Goal: Information Seeking & Learning: Learn about a topic

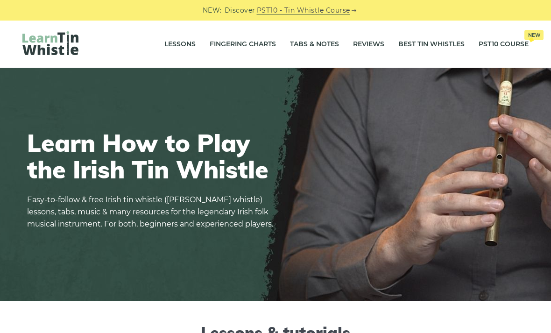
click at [326, 46] on link "Tabs & Notes" at bounding box center [314, 44] width 49 height 23
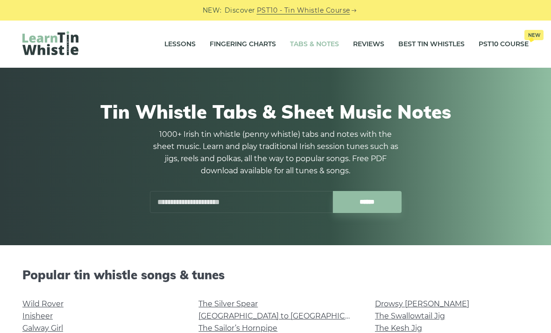
click at [260, 198] on input "text" at bounding box center [241, 202] width 183 height 22
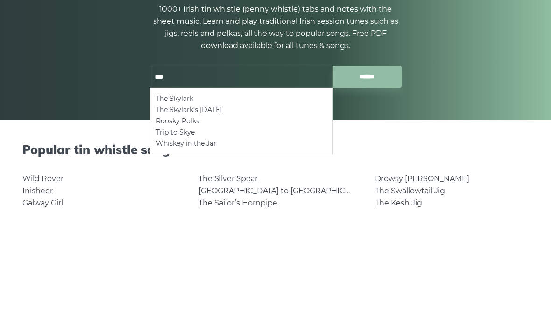
click at [188, 218] on li "The Skylark" at bounding box center [241, 223] width 171 height 11
type input "**********"
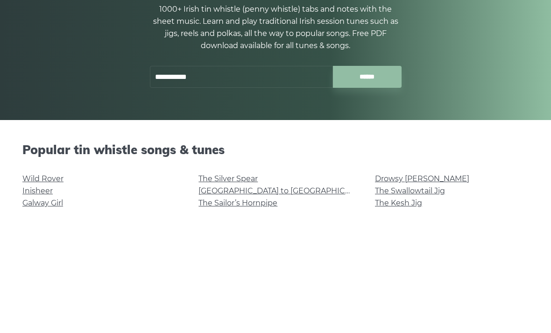
scroll to position [155, 0]
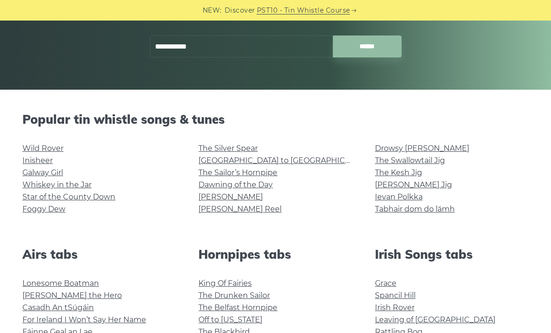
click at [268, 48] on input "**********" at bounding box center [241, 46] width 183 height 22
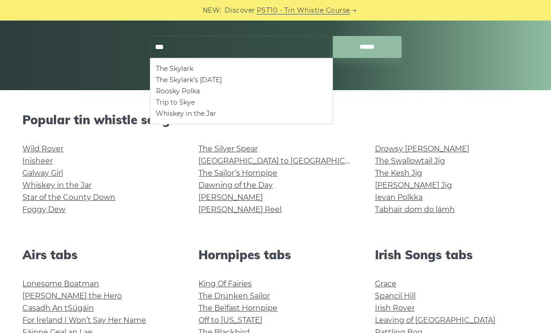
click at [222, 83] on li "The Skylark’s Ascension" at bounding box center [241, 79] width 171 height 11
type input "**********"
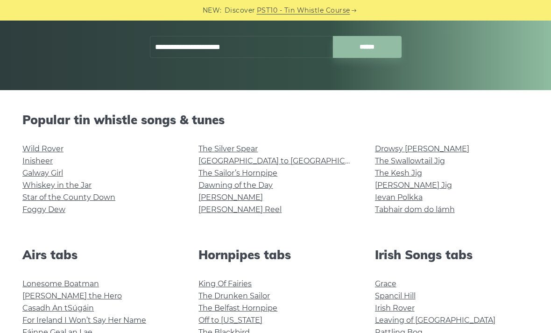
scroll to position [155, 0]
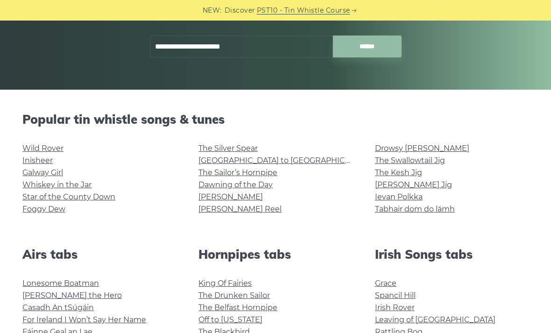
click at [284, 38] on input "**********" at bounding box center [241, 46] width 183 height 22
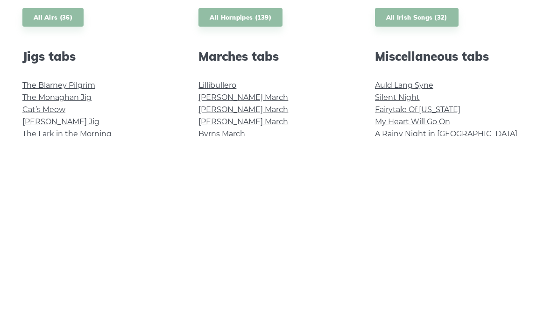
scroll to position [310, 0]
click at [91, 289] on link "The Monaghan Jig" at bounding box center [56, 293] width 69 height 9
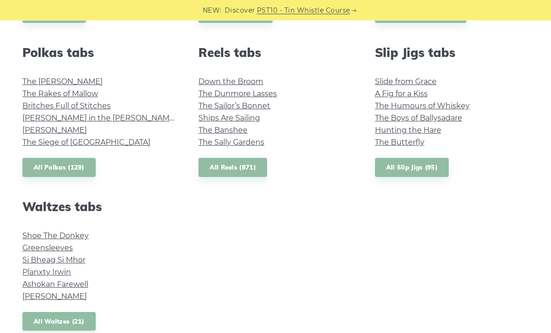
scroll to position [665, 0]
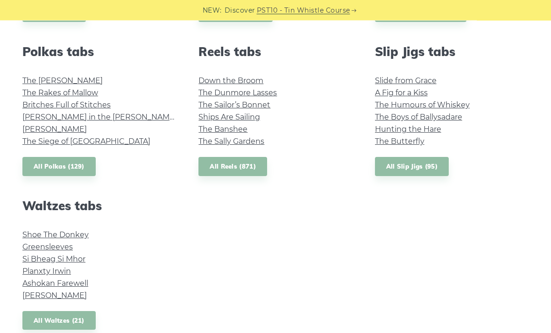
click at [271, 93] on link "The Dunmore Lasses" at bounding box center [237, 93] width 78 height 9
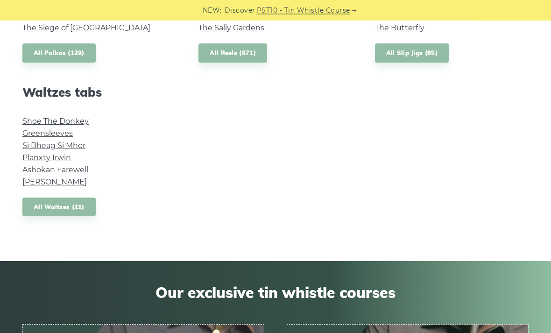
scroll to position [782, 0]
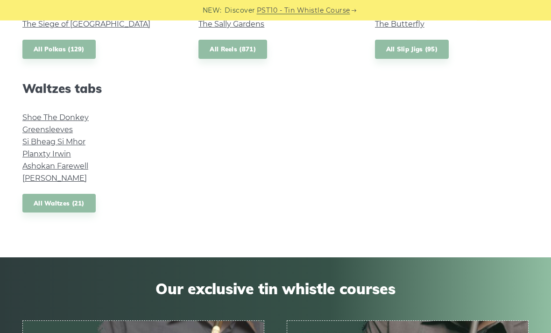
click at [39, 113] on link "Shoe The Donkey" at bounding box center [55, 117] width 66 height 9
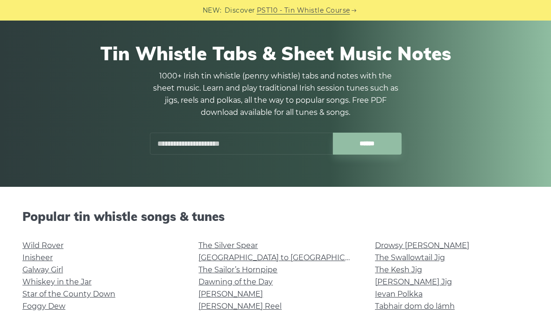
scroll to position [0, 0]
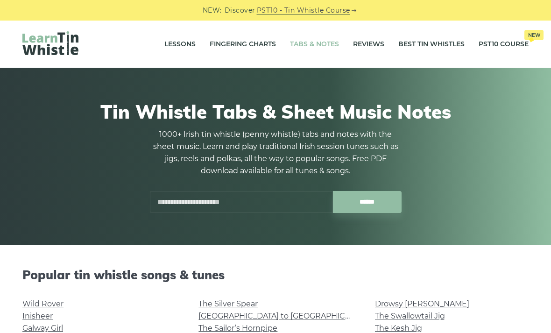
click at [246, 204] on input "text" at bounding box center [241, 202] width 183 height 22
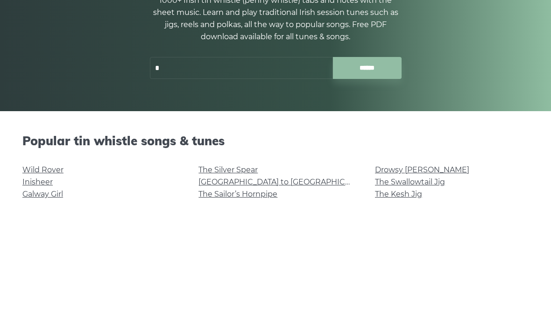
type input "*"
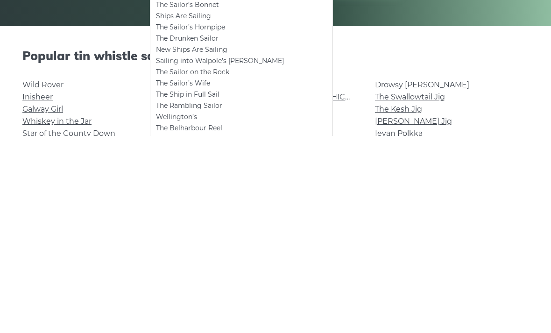
scroll to position [22, 0]
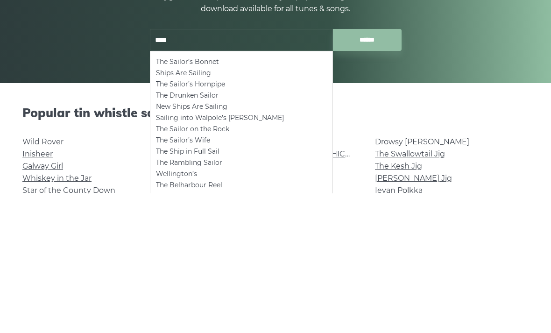
click at [200, 230] on li "The Drunken Sailor" at bounding box center [241, 235] width 171 height 11
type input "**********"
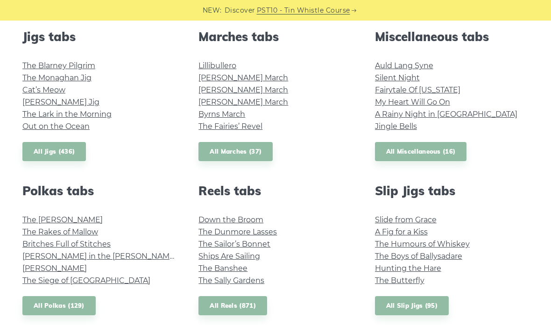
scroll to position [528, 0]
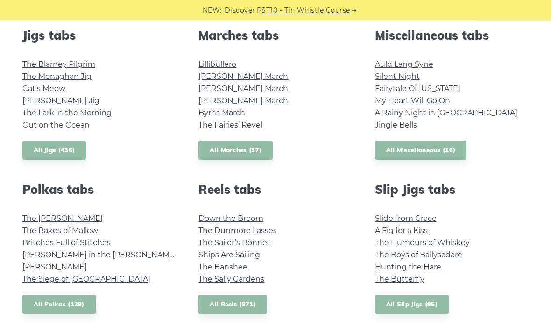
click at [407, 124] on link "Jingle Bells" at bounding box center [396, 125] width 42 height 9
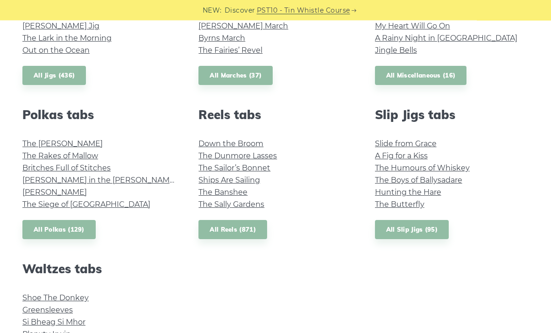
scroll to position [603, 0]
click at [92, 181] on link "Maggie in the Woods" at bounding box center [99, 180] width 155 height 9
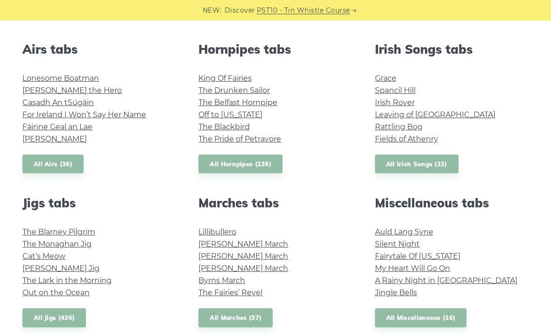
scroll to position [148, 0]
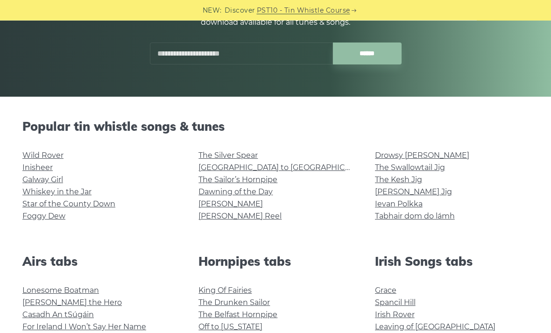
click at [297, 55] on div at bounding box center [296, 46] width 22 height 22
click at [299, 51] on div at bounding box center [296, 46] width 22 height 22
click at [211, 61] on input "text" at bounding box center [241, 54] width 183 height 22
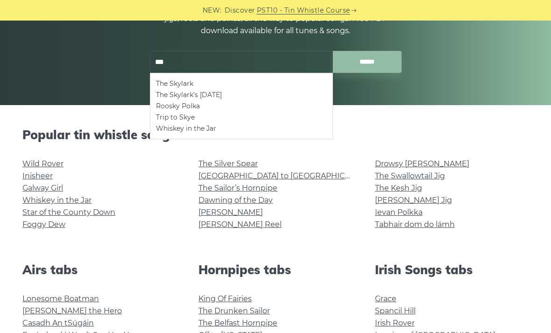
scroll to position [139, 0]
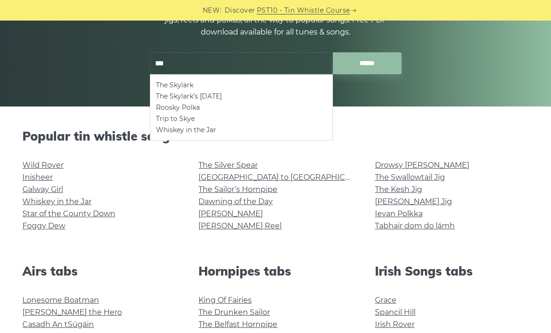
click at [203, 132] on li "Whiskey in the Jar" at bounding box center [241, 129] width 171 height 11
type input "**********"
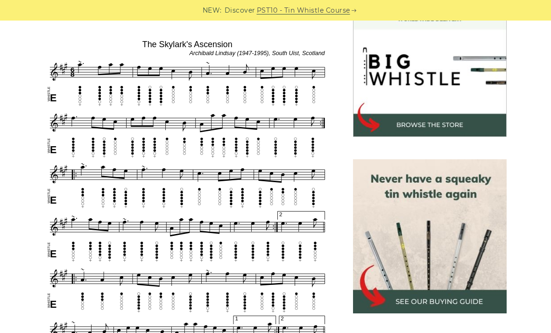
scroll to position [285, 0]
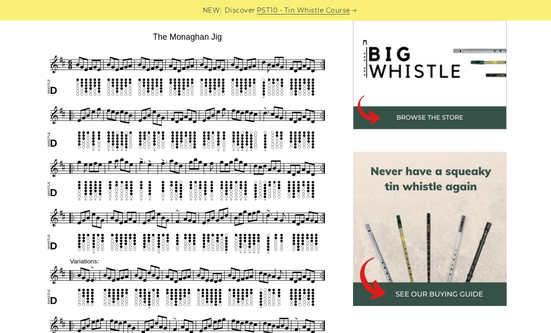
scroll to position [292, 0]
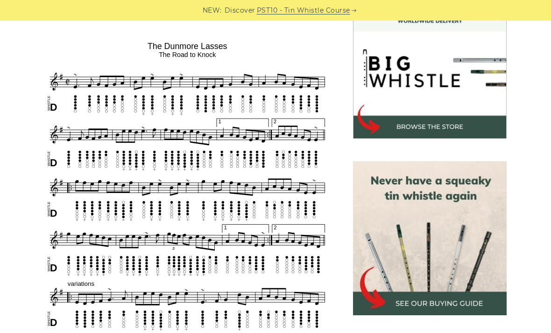
scroll to position [283, 0]
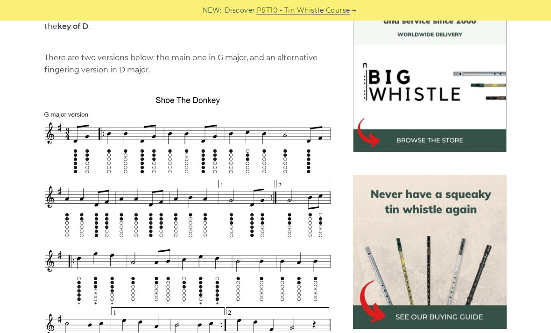
scroll to position [271, 0]
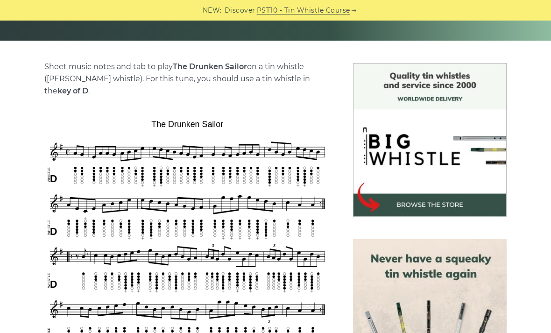
scroll to position [206, 0]
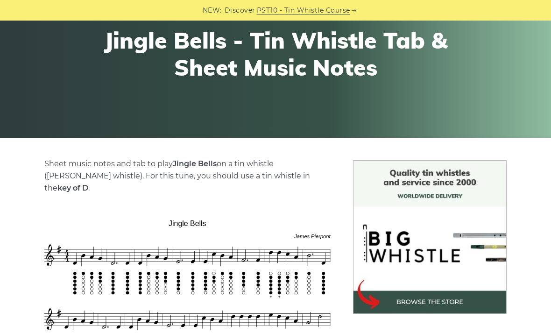
scroll to position [91, 0]
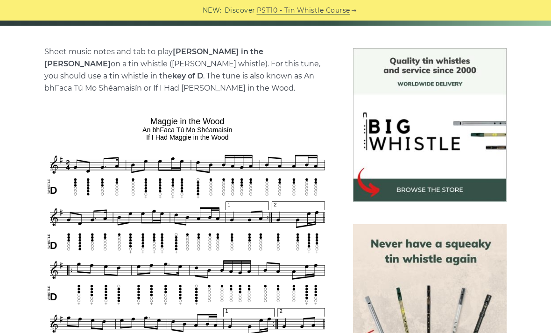
scroll to position [220, 0]
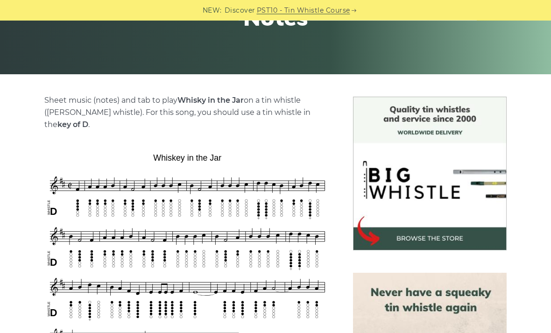
scroll to position [171, 0]
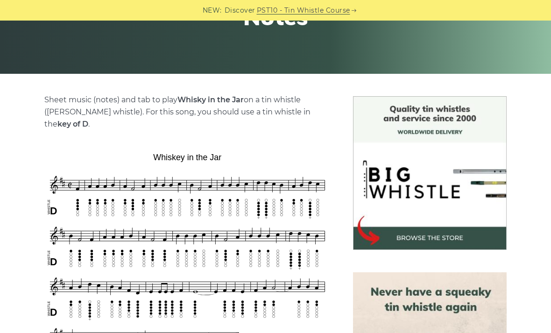
click at [444, 1] on div "NEW: Discover PST10 - Tin Whistle Course" at bounding box center [275, 10] width 551 height 21
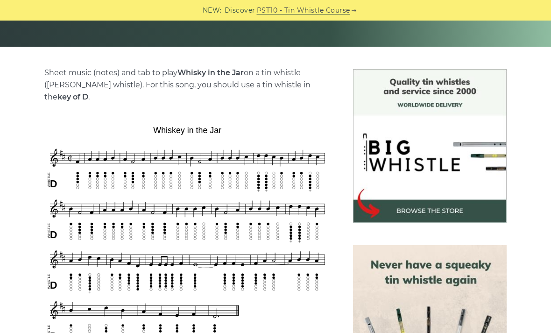
scroll to position [201, 0]
